Goal: Find specific page/section: Find specific page/section

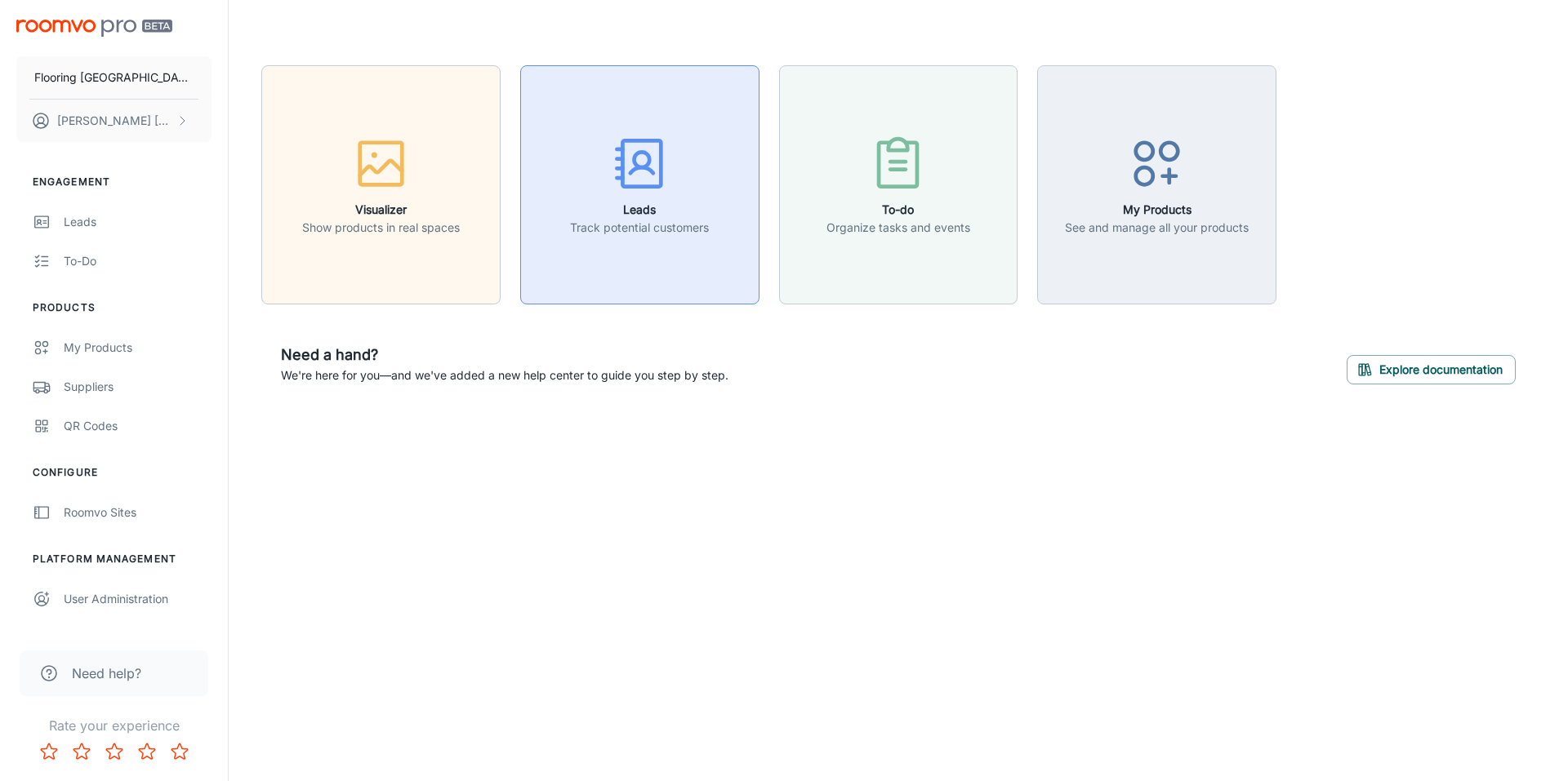
click at [644, 183] on icon "button" at bounding box center [640, 164] width 61 height 61
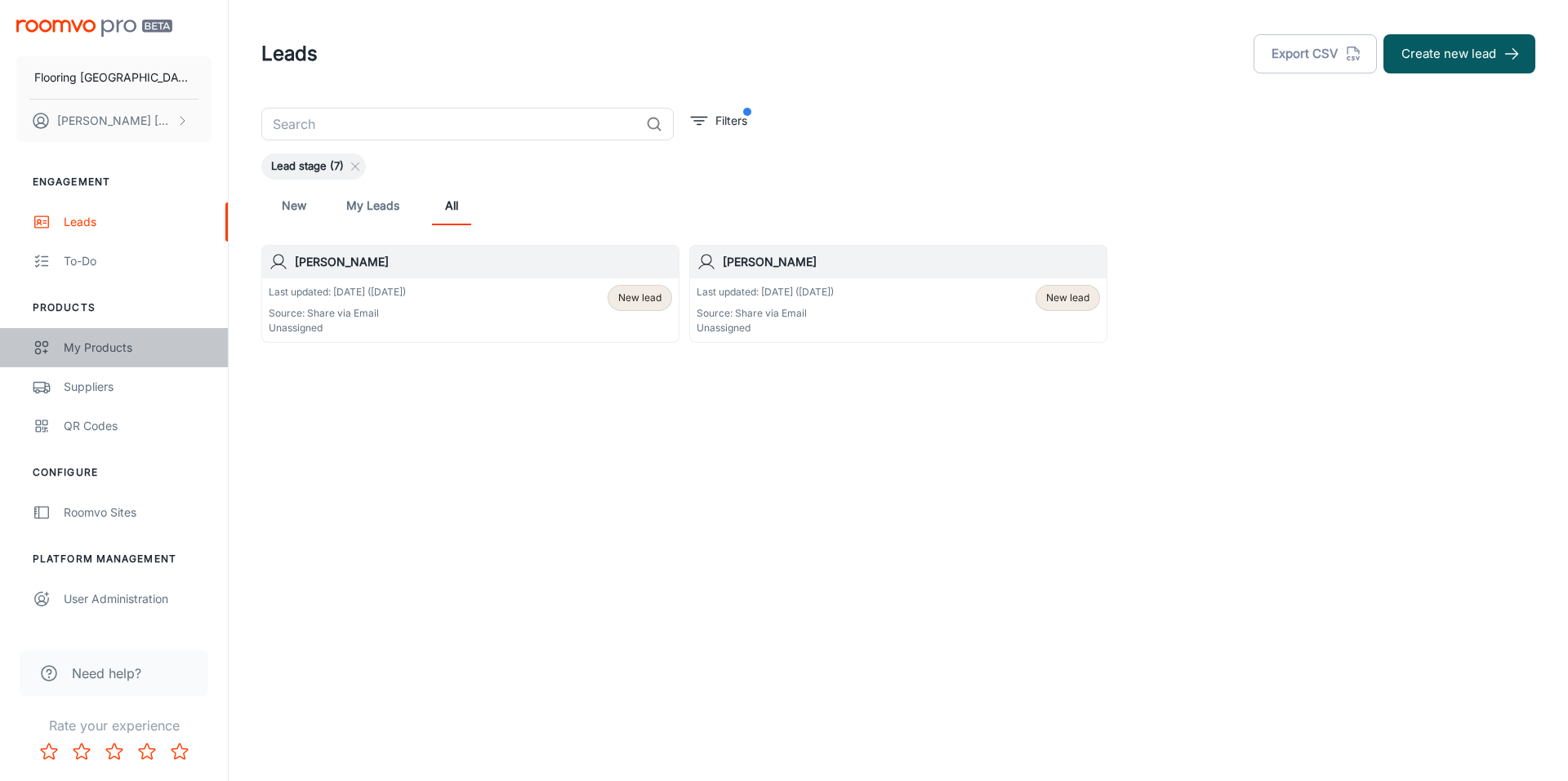
click at [113, 348] on div "My Products" at bounding box center [138, 347] width 148 height 18
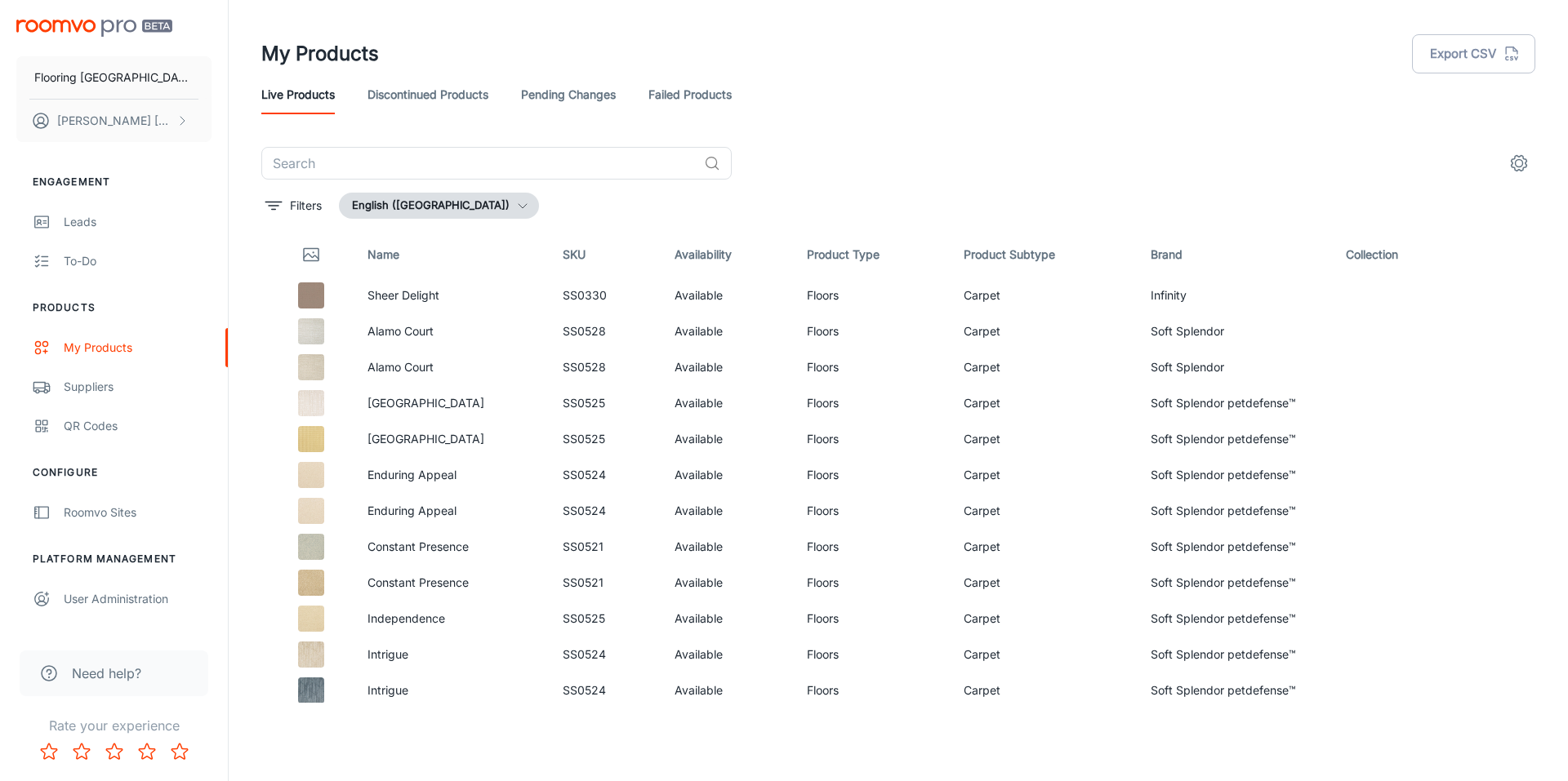
click at [516, 206] on icon "button" at bounding box center [523, 205] width 13 height 13
click at [480, 206] on div at bounding box center [784, 390] width 1568 height 781
click at [284, 208] on button "Filters" at bounding box center [293, 205] width 65 height 26
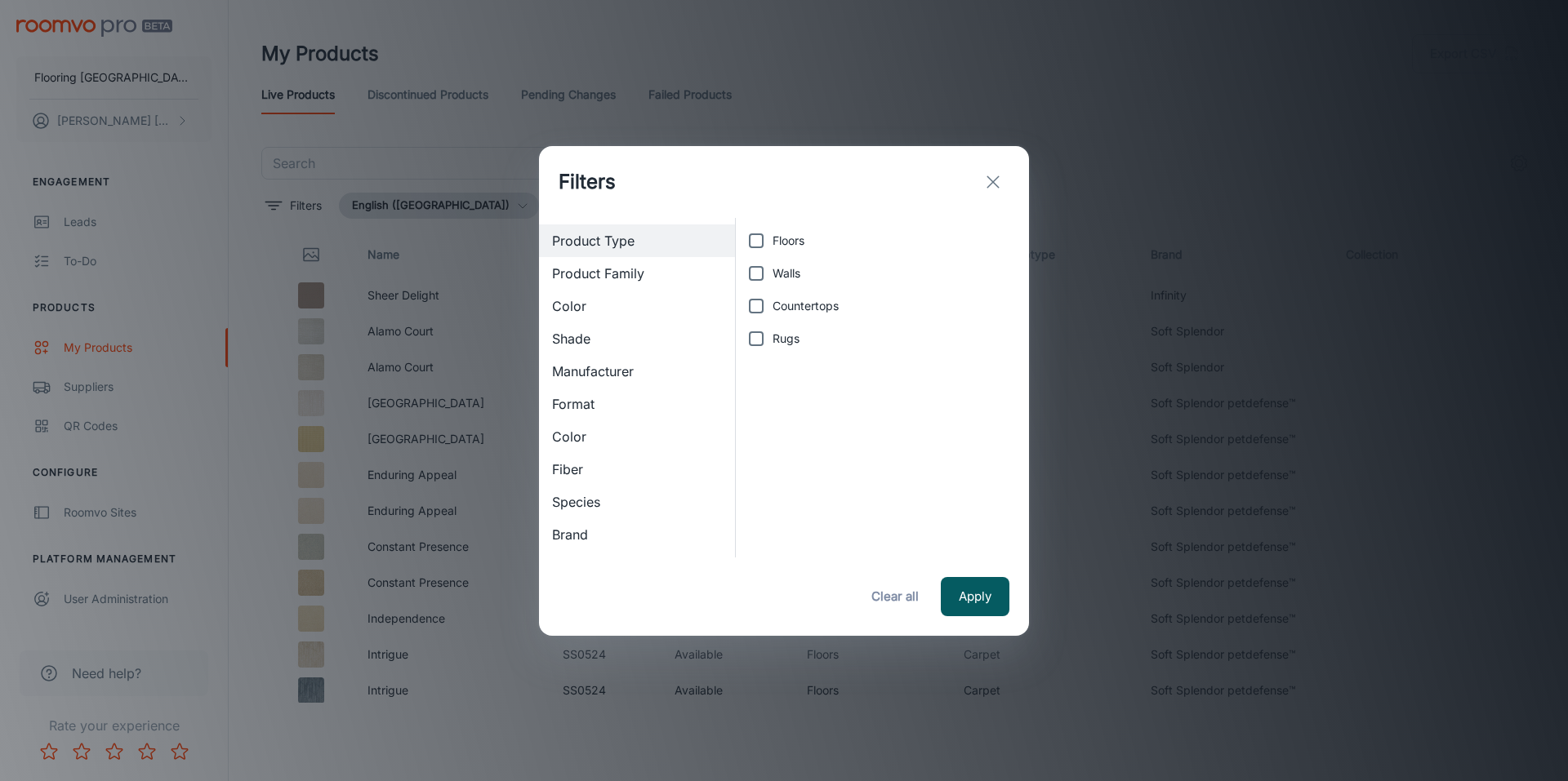
click at [989, 184] on line "exit" at bounding box center [993, 182] width 11 height 11
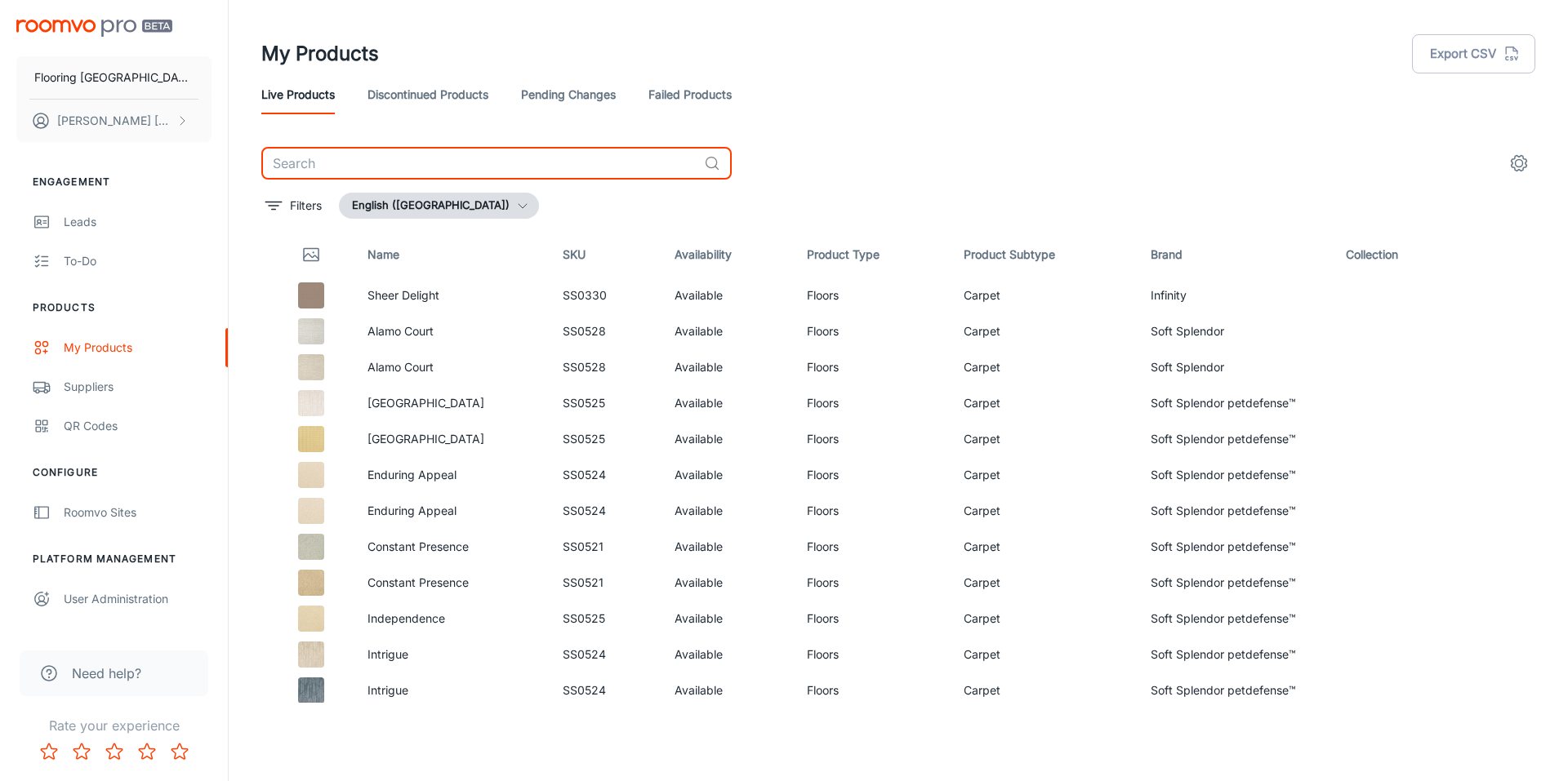
click at [533, 163] on input "text" at bounding box center [479, 163] width 436 height 32
click at [73, 391] on div "Suppliers" at bounding box center [138, 386] width 148 height 18
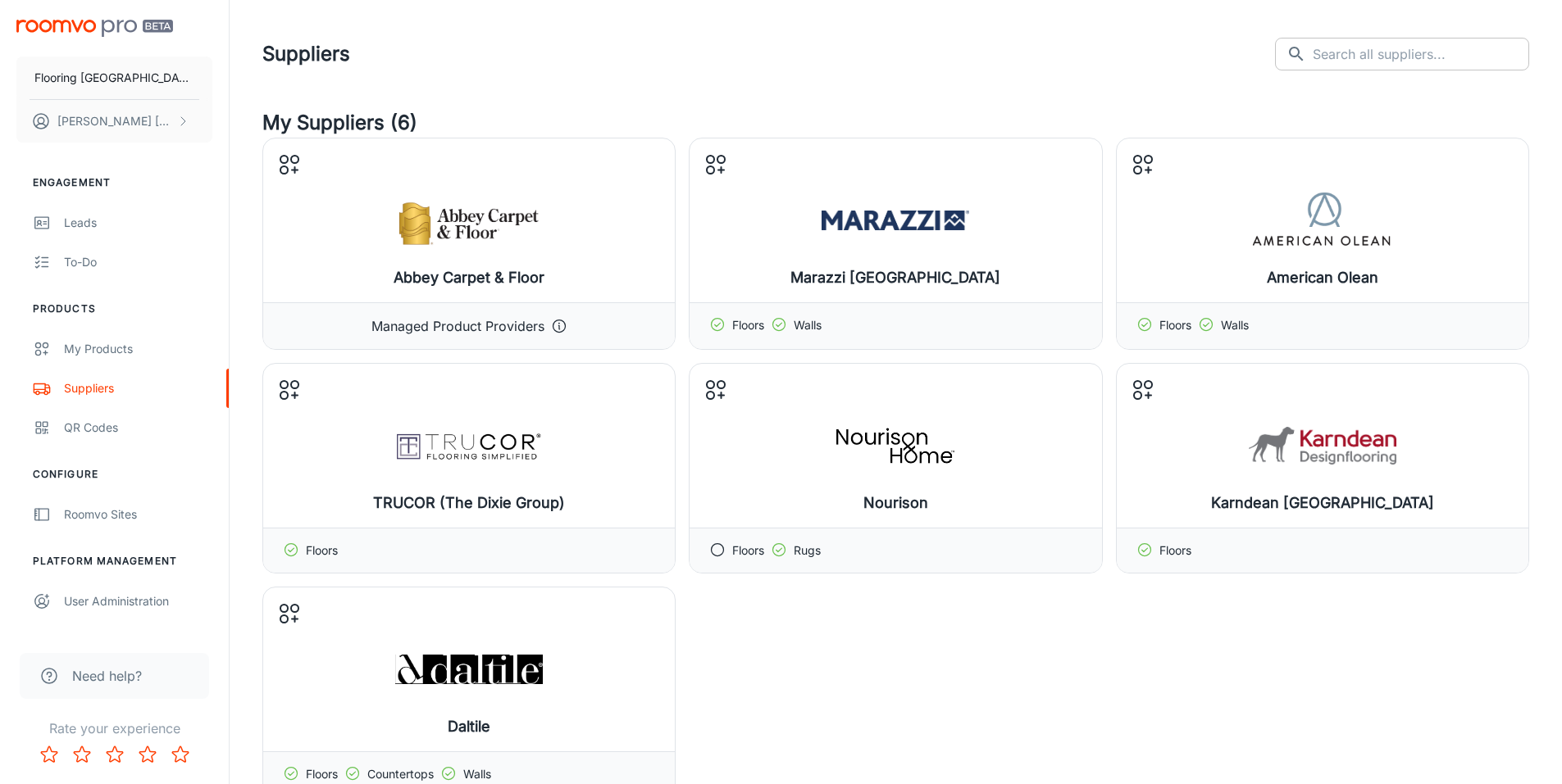
click at [1303, 56] on icon at bounding box center [1295, 53] width 14 height 14
click at [1368, 57] on input "text" at bounding box center [1420, 54] width 217 height 33
